Goal: Information Seeking & Learning: Learn about a topic

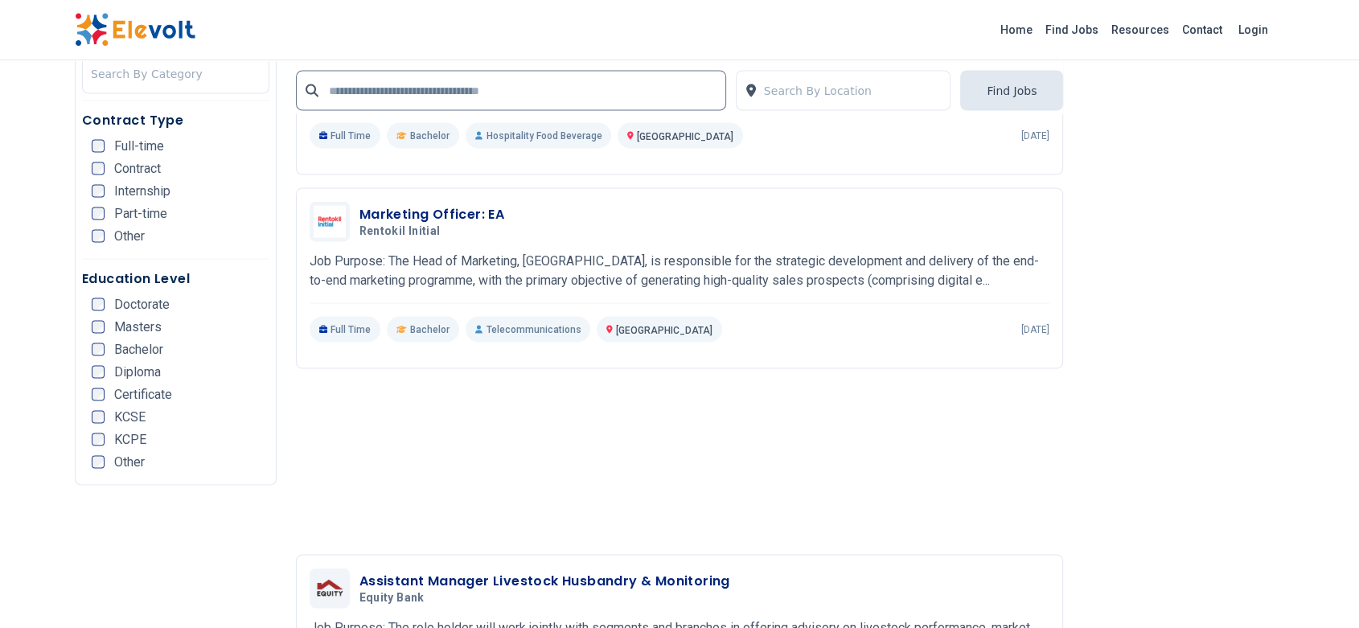
scroll to position [2900, 0]
